Goal: Transaction & Acquisition: Obtain resource

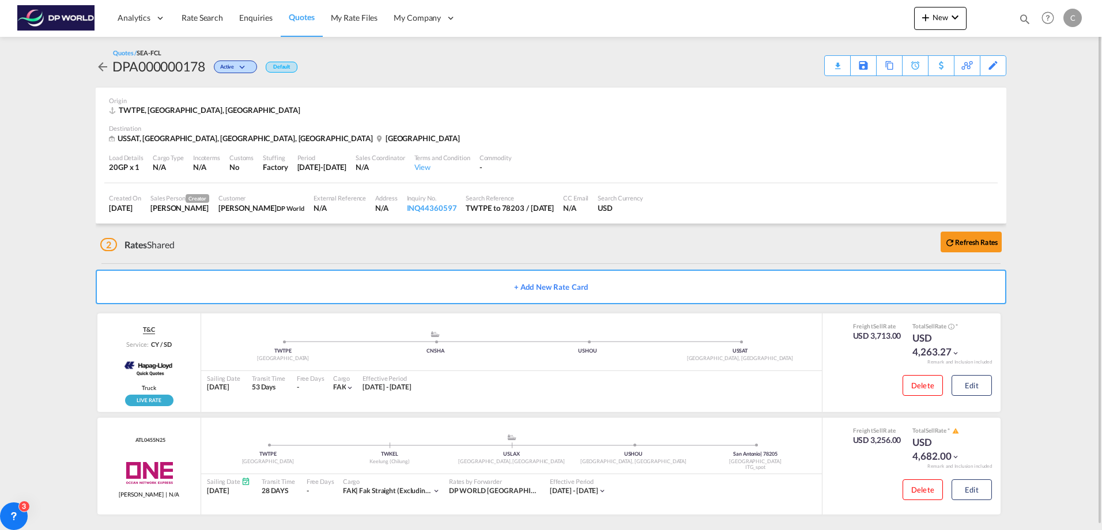
click at [104, 67] on md-icon "icon-arrow-left" at bounding box center [103, 67] width 14 height 14
click at [205, 21] on span "Rate Search" at bounding box center [203, 18] width 42 height 10
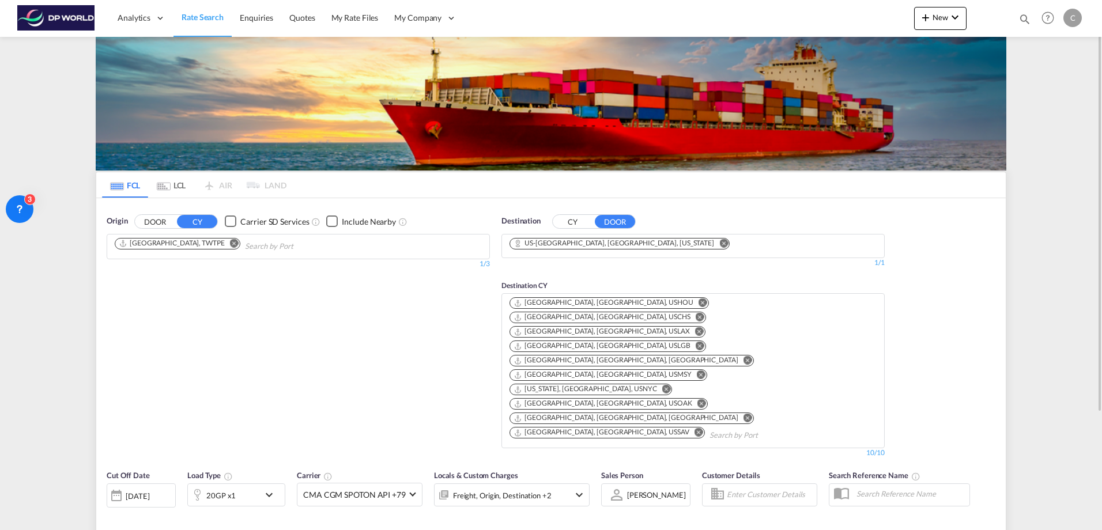
click at [135, 491] on div "[DATE]" at bounding box center [138, 496] width 24 height 10
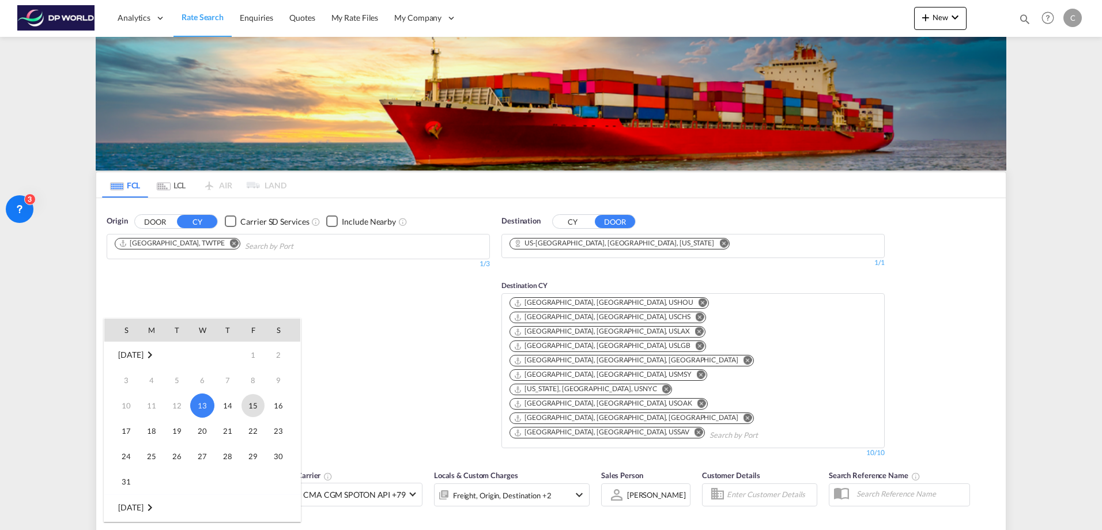
click at [251, 408] on span "15" at bounding box center [253, 405] width 23 height 23
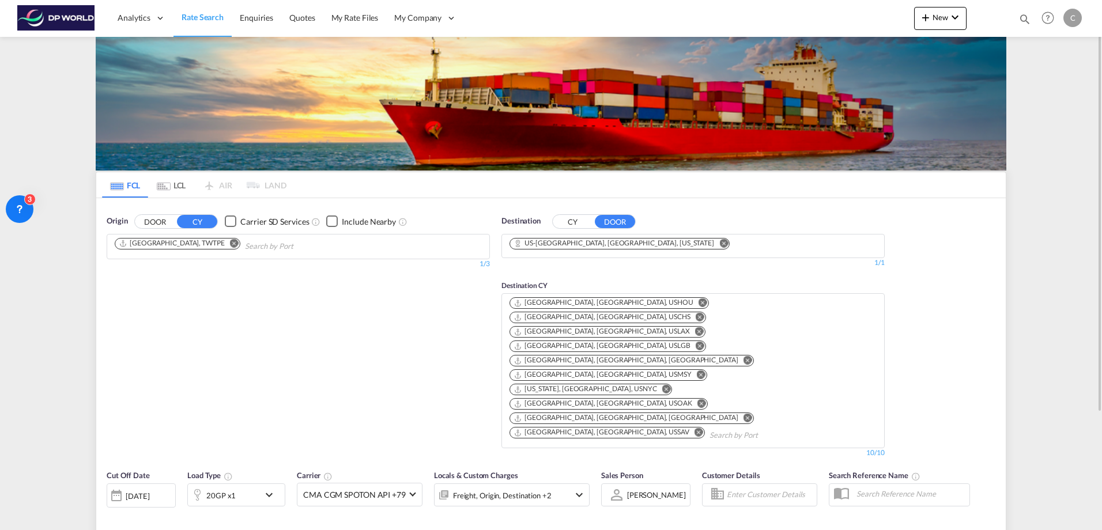
click at [200, 484] on div at bounding box center [197, 495] width 18 height 23
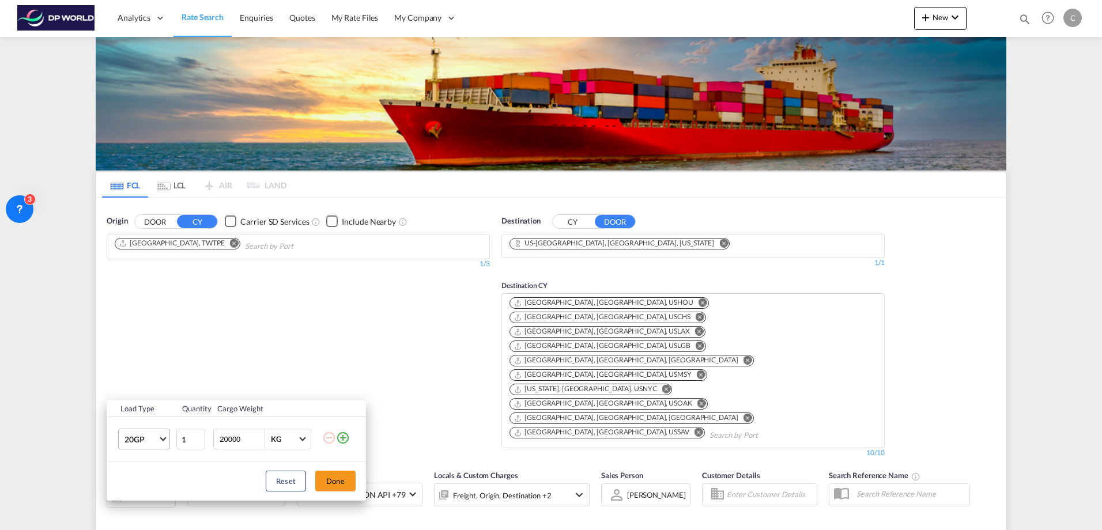
click at [154, 443] on span "20GP" at bounding box center [141, 440] width 33 height 12
click at [292, 336] on md-backdrop at bounding box center [551, 265] width 1102 height 530
click at [333, 482] on button "Done" at bounding box center [335, 481] width 40 height 21
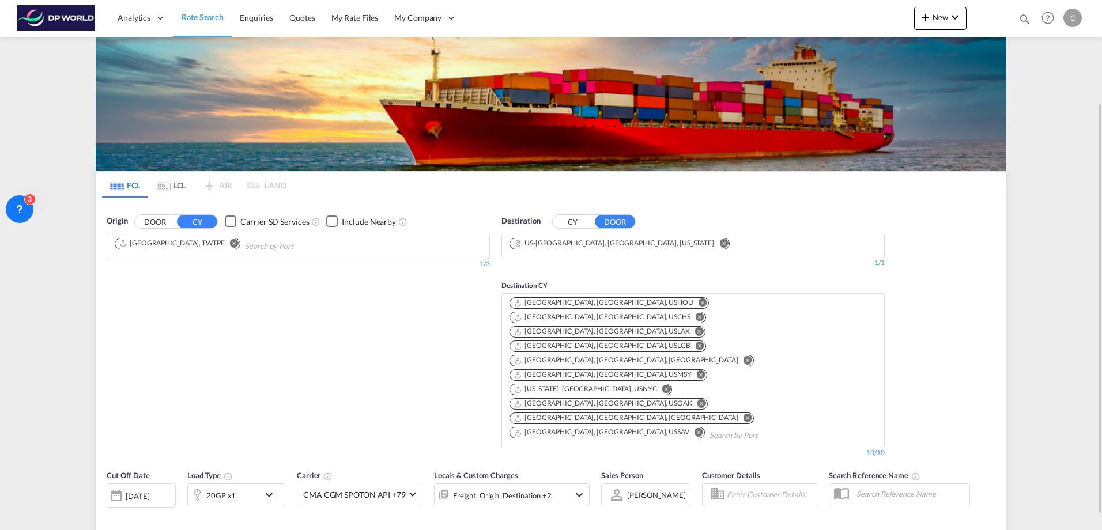
scroll to position [58, 0]
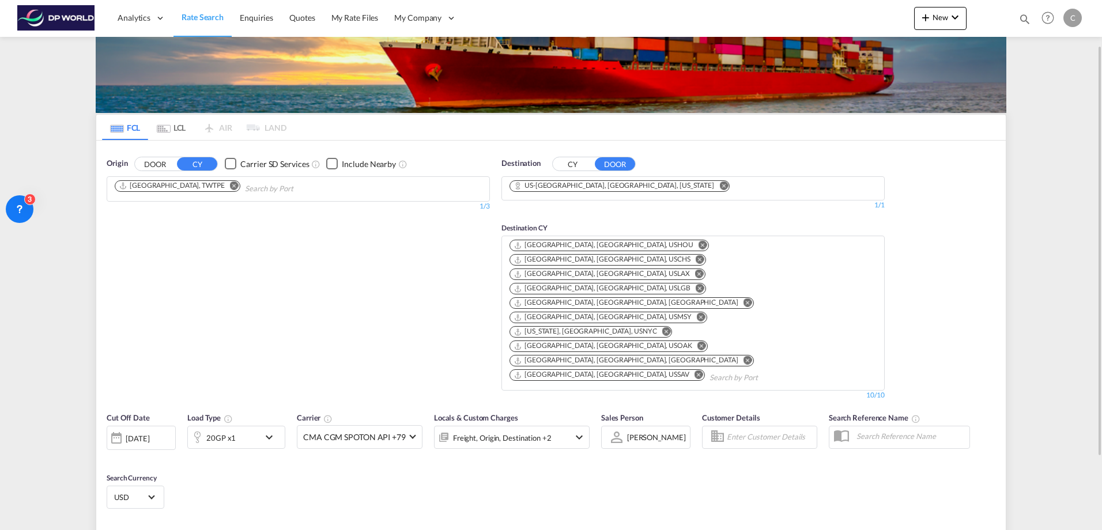
type input "TWTPE to 78205 / [DATE]"
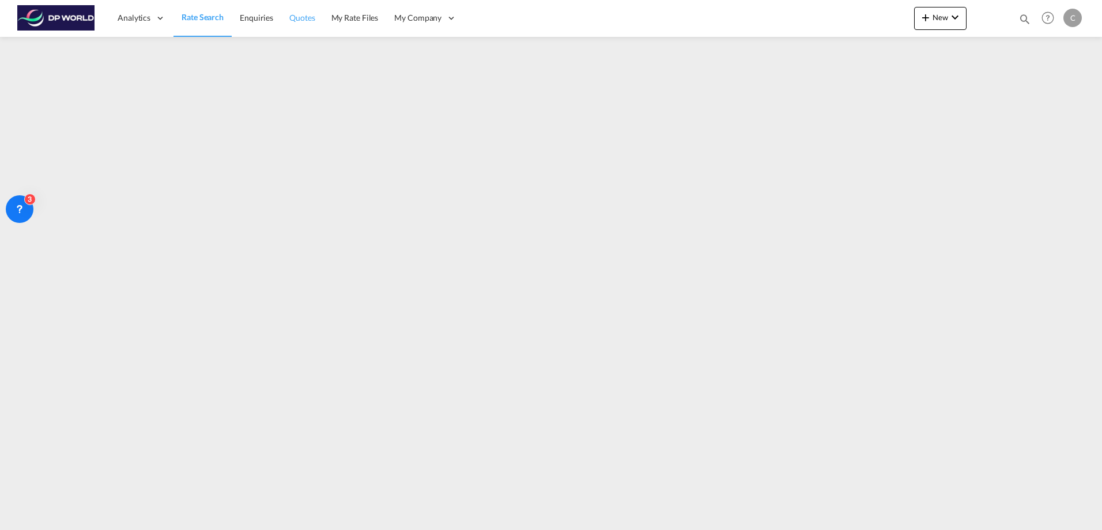
click at [308, 24] on link "Quotes" at bounding box center [302, 17] width 42 height 37
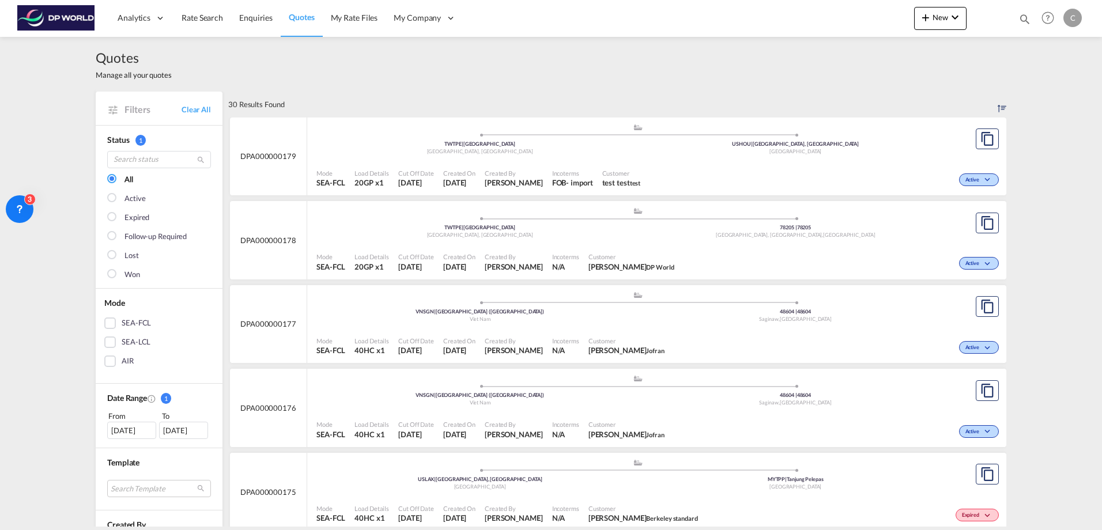
click at [282, 243] on span "DPA000000178" at bounding box center [268, 240] width 56 height 10
